Goal: Information Seeking & Learning: Learn about a topic

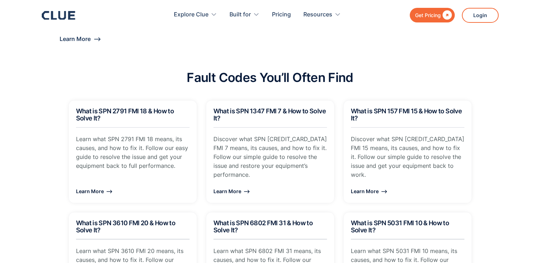
scroll to position [654, 0]
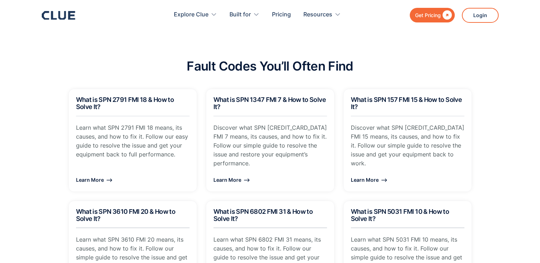
click at [529, 125] on section "Fault Codes You’ll Often Find What is SPN 2791 FMI 18 & How to Solve It? Learn …" at bounding box center [270, 168] width 540 height 325
click at [360, 175] on div "Learn More ⟶" at bounding box center [408, 179] width 114 height 9
